Goal: Information Seeking & Learning: Learn about a topic

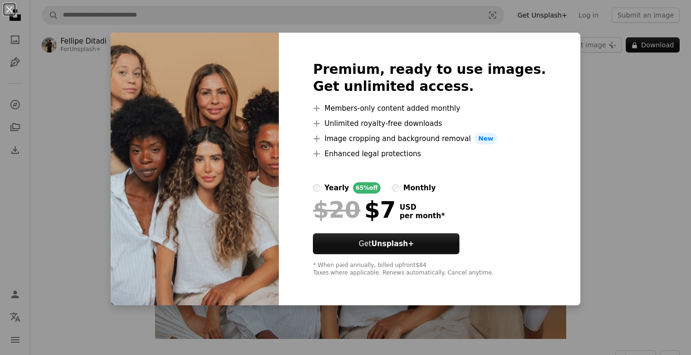
click at [594, 130] on div "An X shape Premium, ready to use images. Get unlimited access. A plus sign Memb…" at bounding box center [345, 177] width 691 height 355
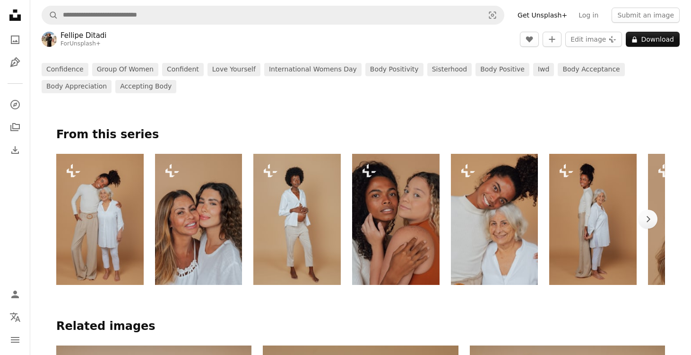
scroll to position [418, 0]
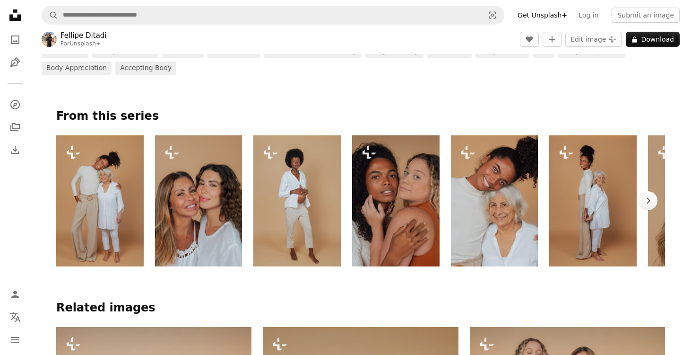
click at [431, 204] on img at bounding box center [395, 200] width 87 height 131
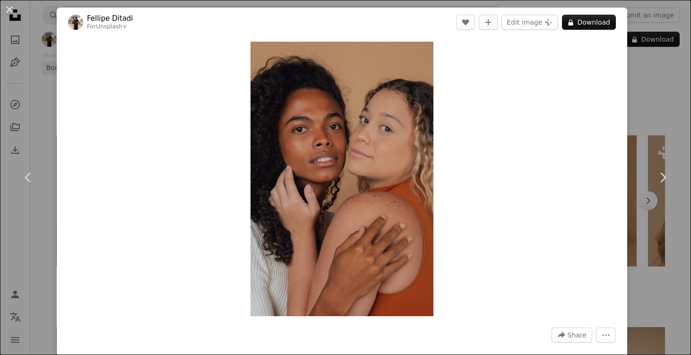
click at [672, 115] on div "An X shape Chevron left Chevron right [PERSON_NAME] For Unsplash+ A heart A plu…" at bounding box center [345, 177] width 691 height 355
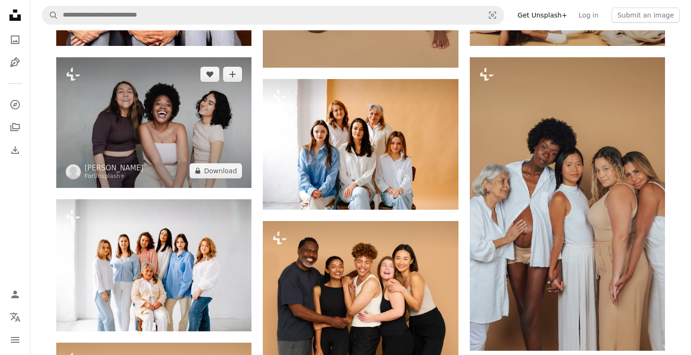
scroll to position [1021, 0]
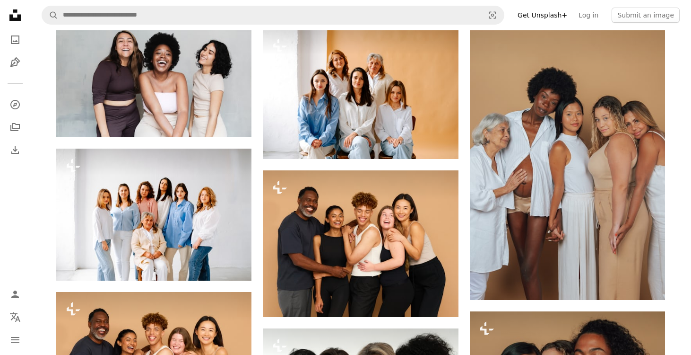
click at [9, 12] on icon "Unsplash logo Unsplash Home" at bounding box center [15, 15] width 19 height 19
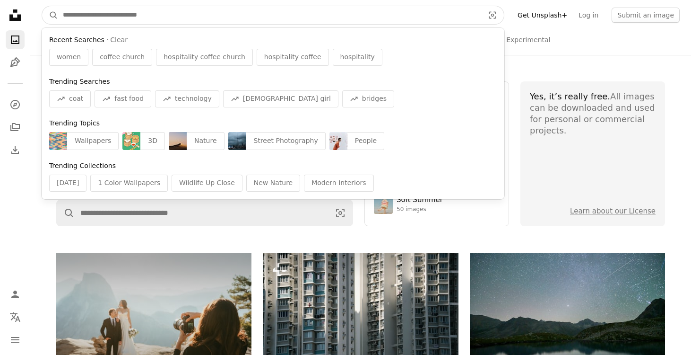
click at [107, 18] on input "Find visuals sitewide" at bounding box center [269, 15] width 423 height 18
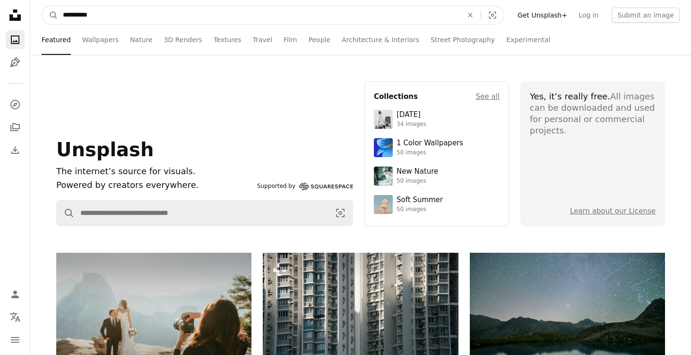
type input "**********"
click button "A magnifying glass" at bounding box center [50, 15] width 16 height 18
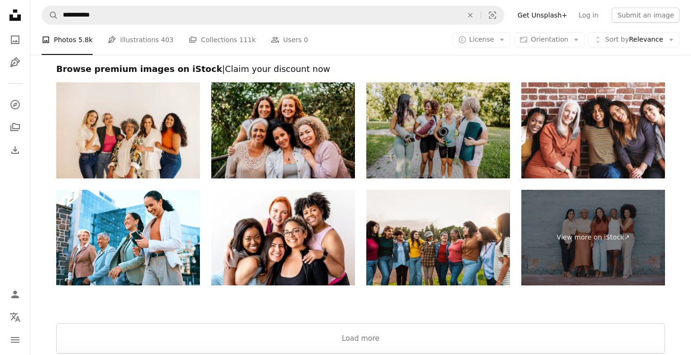
scroll to position [1918, 0]
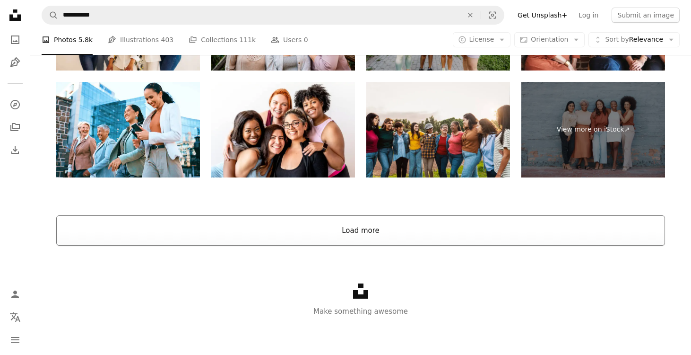
click at [163, 237] on button "Load more" at bounding box center [360, 230] width 609 height 30
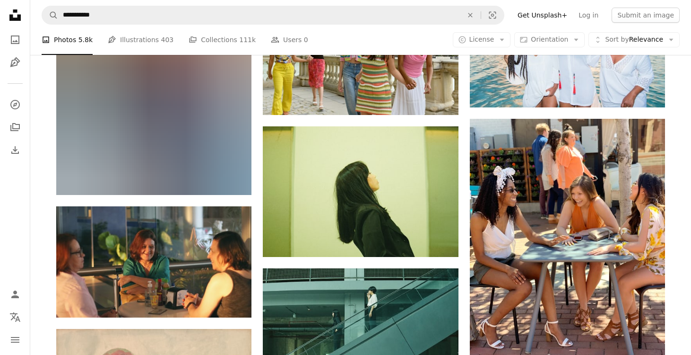
scroll to position [5929, 0]
